Goal: Task Accomplishment & Management: Manage account settings

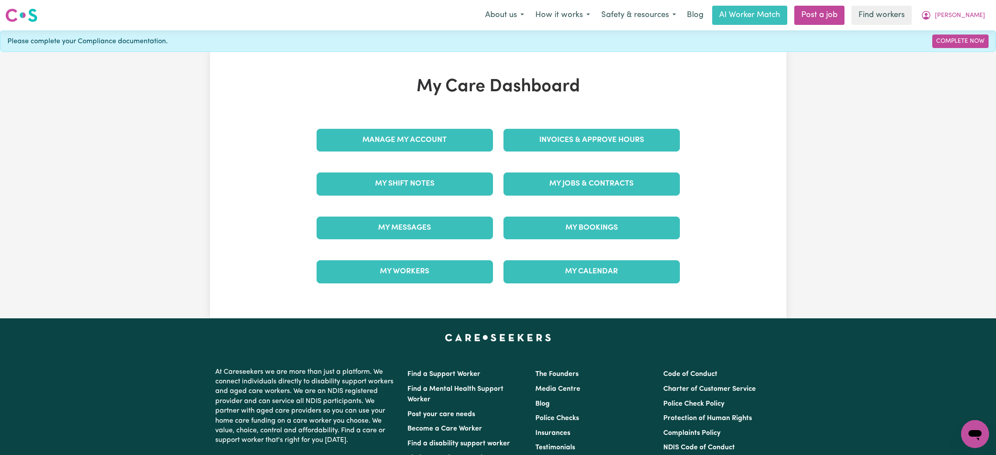
click at [557, 245] on div "My Bookings" at bounding box center [591, 228] width 187 height 44
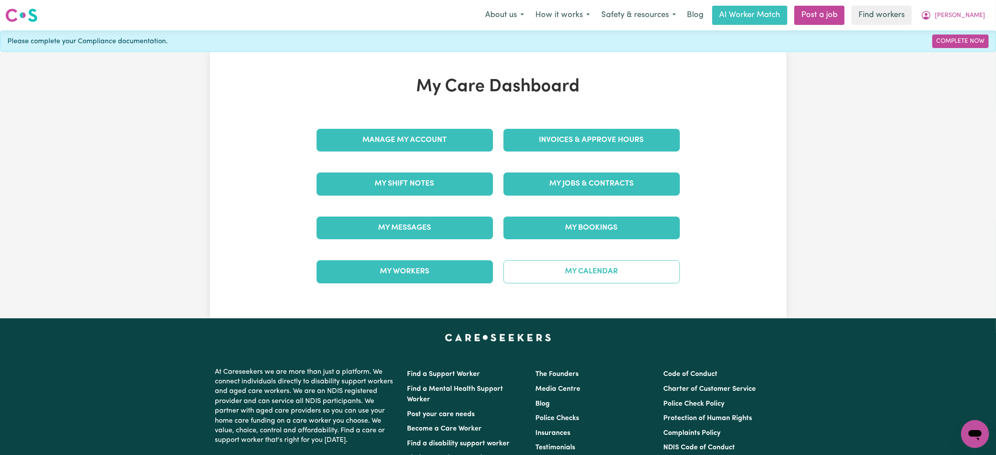
click at [565, 271] on link "My Calendar" at bounding box center [591, 271] width 176 height 23
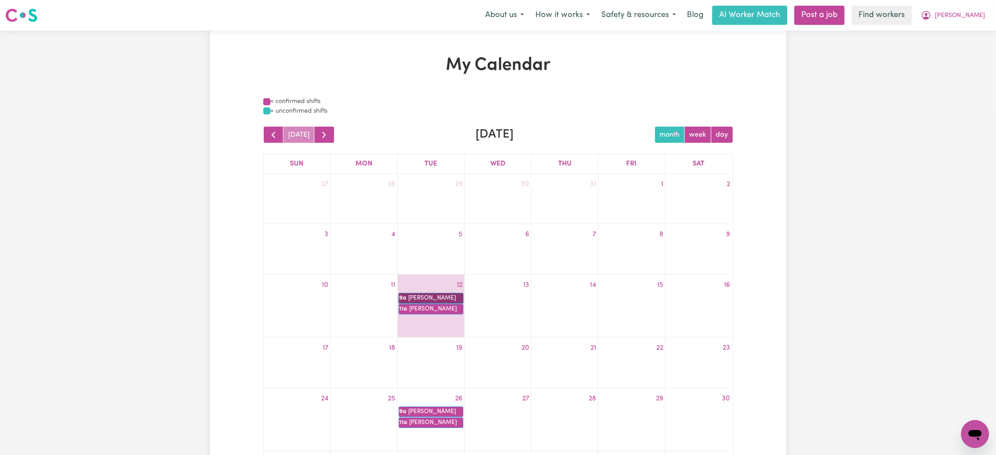
click at [429, 297] on link "9a [PERSON_NAME]" at bounding box center [431, 298] width 65 height 10
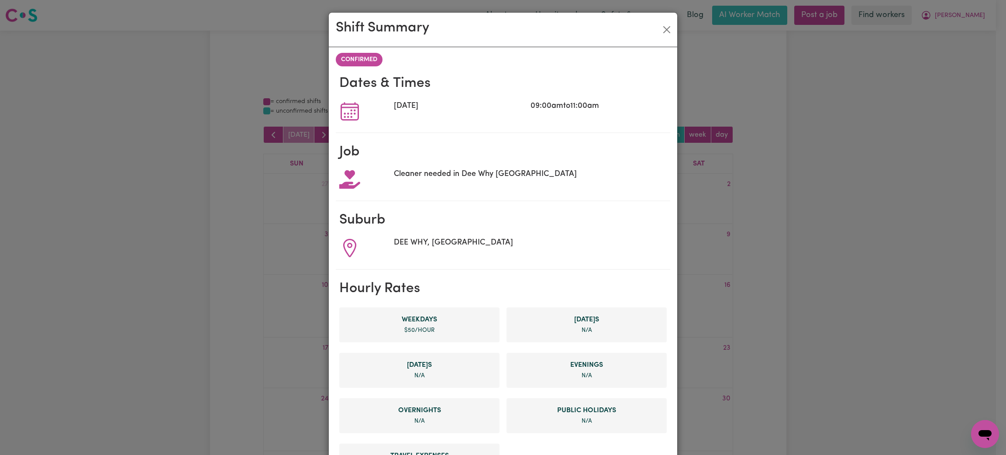
scroll to position [261, 0]
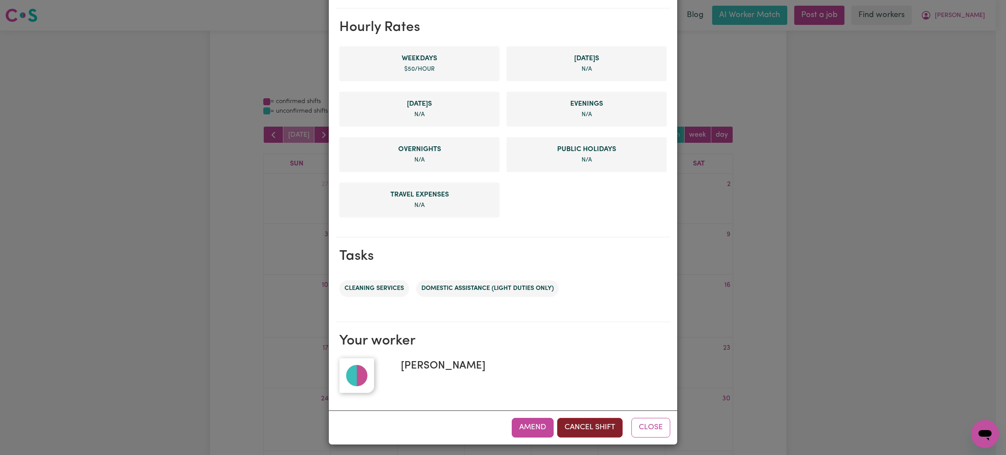
click at [589, 431] on button "Cancel Shift" at bounding box center [589, 427] width 65 height 19
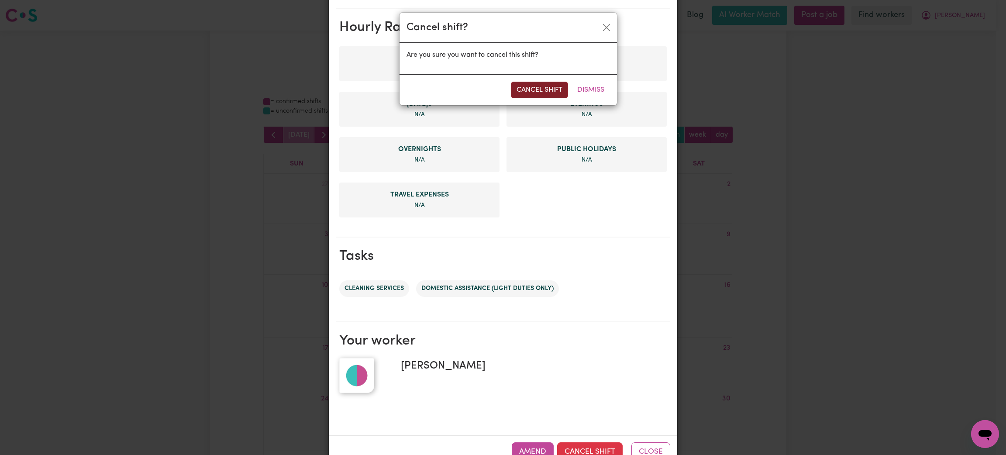
click at [551, 88] on button "Cancel Shift" at bounding box center [539, 90] width 57 height 17
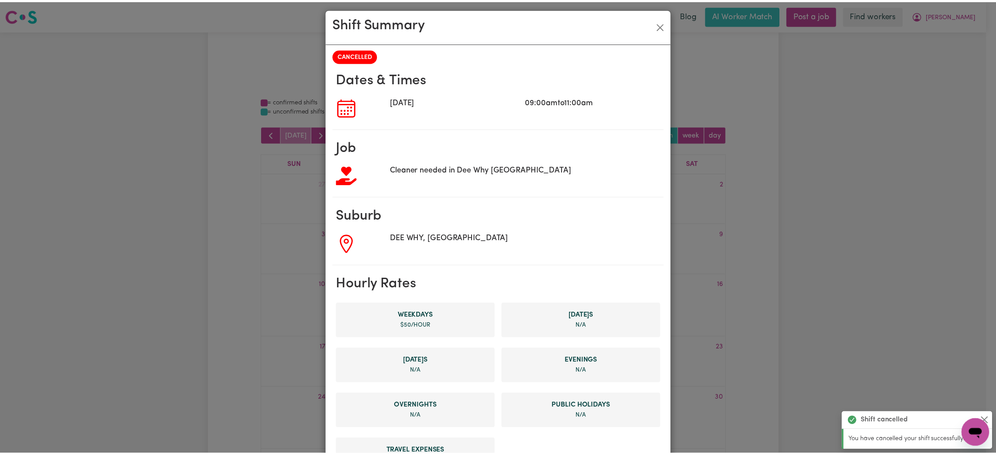
scroll to position [0, 0]
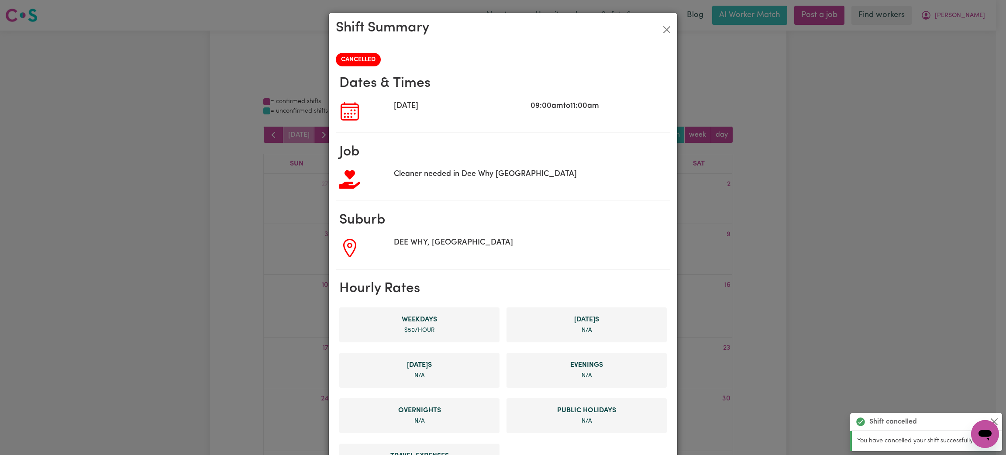
click at [661, 21] on div "Shift Summary" at bounding box center [503, 30] width 348 height 34
click at [653, 32] on div "Shift Summary" at bounding box center [503, 30] width 348 height 34
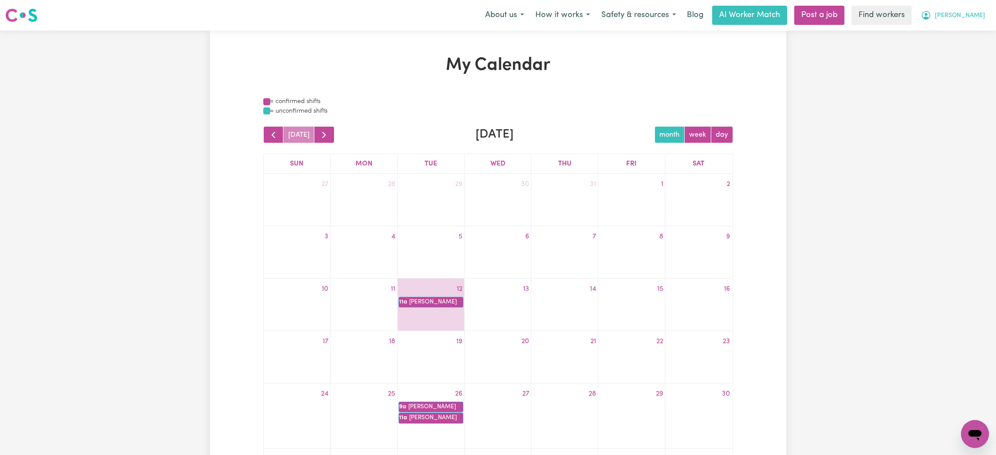
click at [966, 22] on button "[PERSON_NAME]" at bounding box center [953, 15] width 76 height 18
click at [958, 39] on link "My Dashboard" at bounding box center [955, 34] width 69 height 17
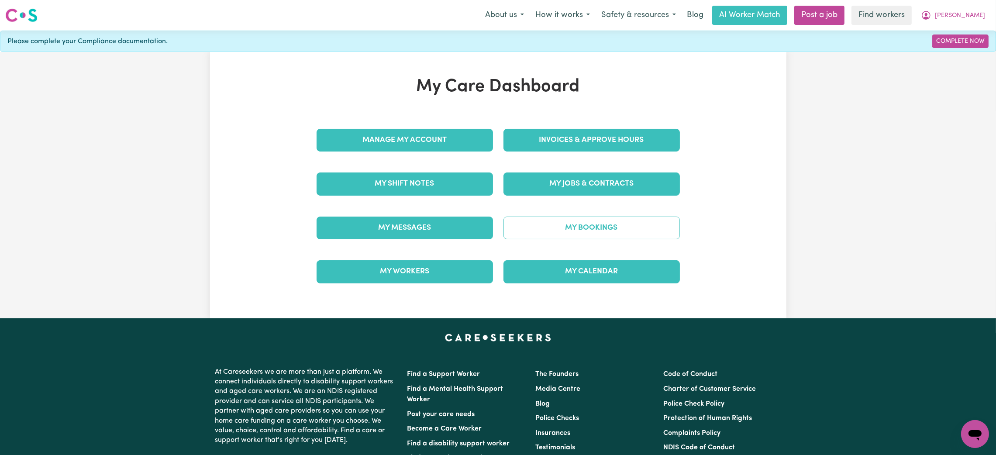
click at [585, 222] on link "My Bookings" at bounding box center [591, 228] width 176 height 23
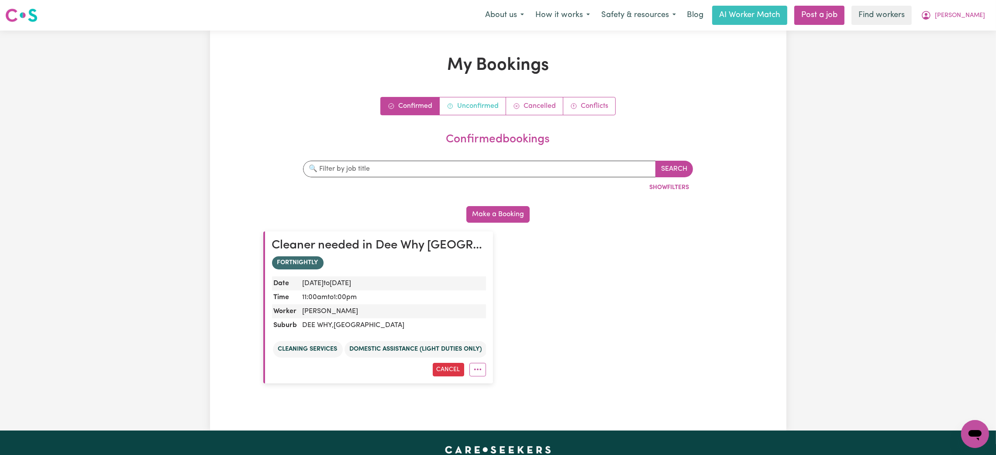
click at [465, 102] on link "Unconfirmed" at bounding box center [473, 105] width 66 height 17
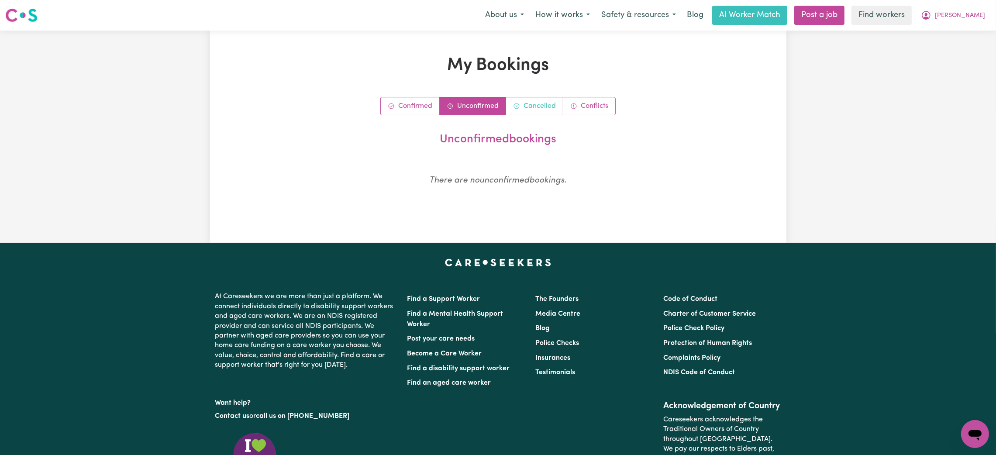
click at [530, 102] on link "Cancelled" at bounding box center [534, 105] width 57 height 17
click at [604, 103] on link "Conflicts" at bounding box center [589, 105] width 52 height 17
click at [410, 105] on link "Confirmed" at bounding box center [410, 105] width 59 height 17
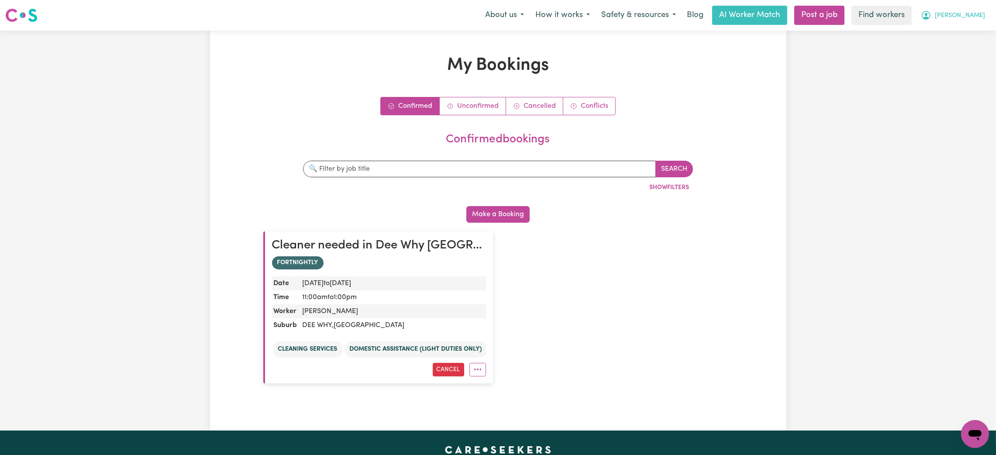
click at [973, 17] on span "[PERSON_NAME]" at bounding box center [960, 16] width 50 height 10
click at [945, 48] on link "Logout" at bounding box center [955, 50] width 69 height 17
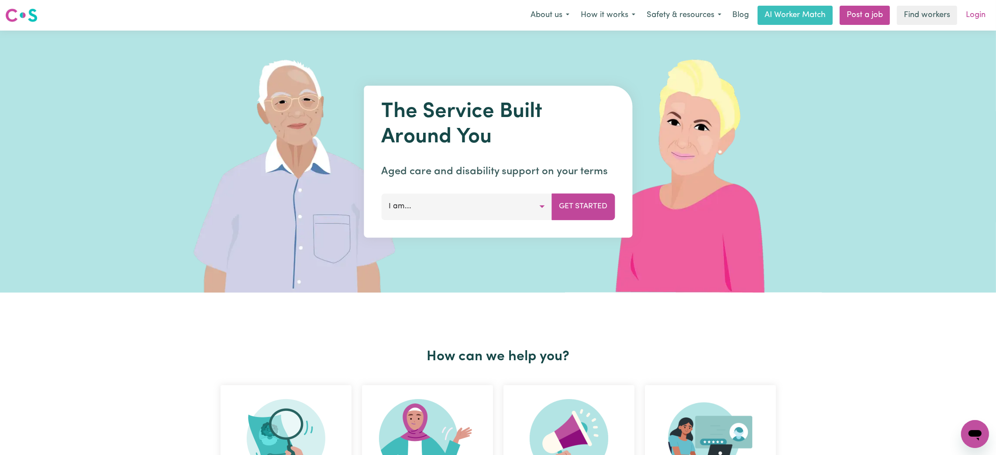
click at [980, 14] on link "Login" at bounding box center [975, 15] width 30 height 19
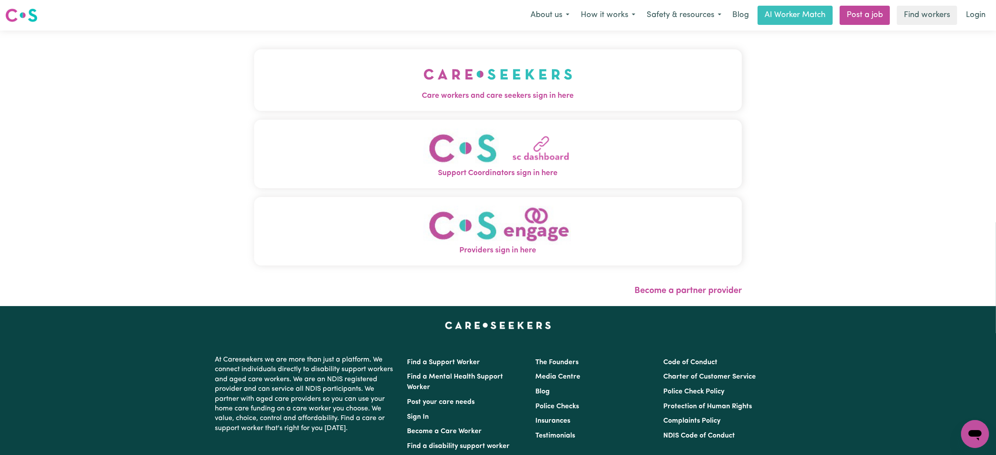
click at [489, 125] on button "Support Coordinators sign in here" at bounding box center [498, 154] width 488 height 69
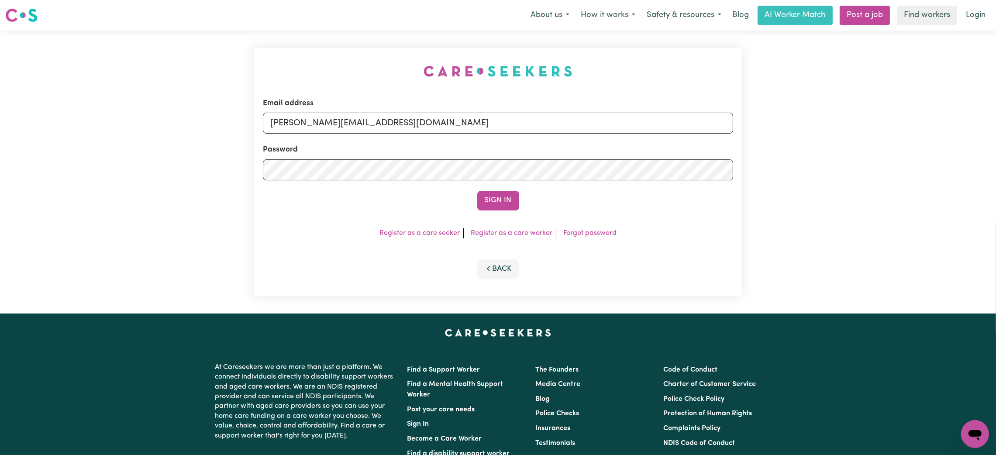
click at [368, 135] on form "Email address [PERSON_NAME][EMAIL_ADDRESS][DOMAIN_NAME] Password Sign In" at bounding box center [498, 154] width 470 height 113
click at [366, 119] on input "[PERSON_NAME][EMAIL_ADDRESS][DOMAIN_NAME]" at bounding box center [498, 123] width 470 height 21
click at [427, 115] on input "[PERSON_NAME][EMAIL_ADDRESS][DOMAIN_NAME]" at bounding box center [498, 123] width 470 height 21
drag, startPoint x: 318, startPoint y: 131, endPoint x: 554, endPoint y: 127, distance: 235.8
click at [554, 127] on input "[EMAIL_ADDRESS][PERSON_NAME][DOMAIN_NAME]" at bounding box center [498, 123] width 470 height 21
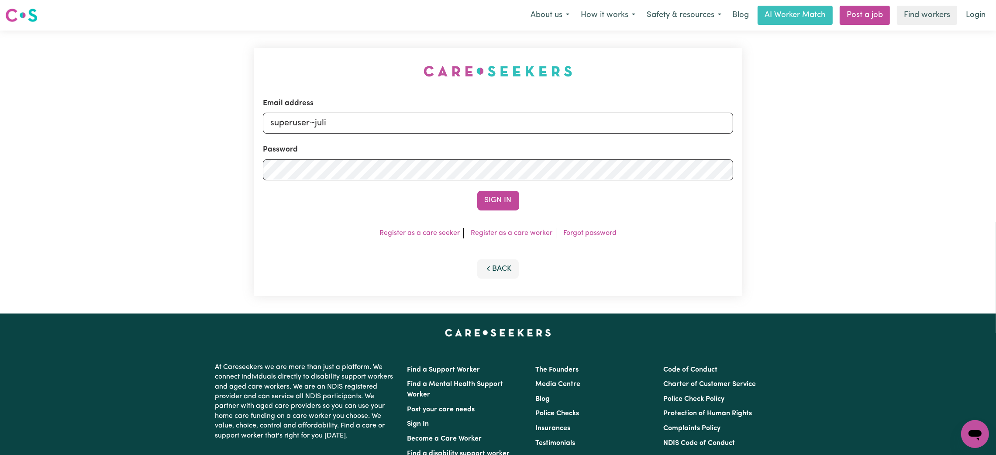
type input "superuser~[EMAIL_ADDRESS][DOMAIN_NAME]"
click at [477, 191] on button "Sign In" at bounding box center [498, 200] width 42 height 19
